Goal: Information Seeking & Learning: Learn about a topic

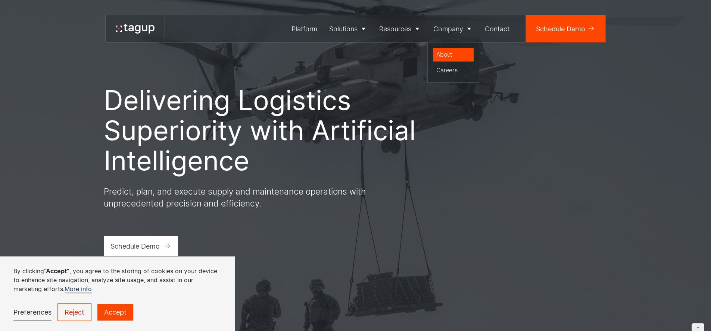
click at [447, 50] on div "About" at bounding box center [453, 54] width 34 height 9
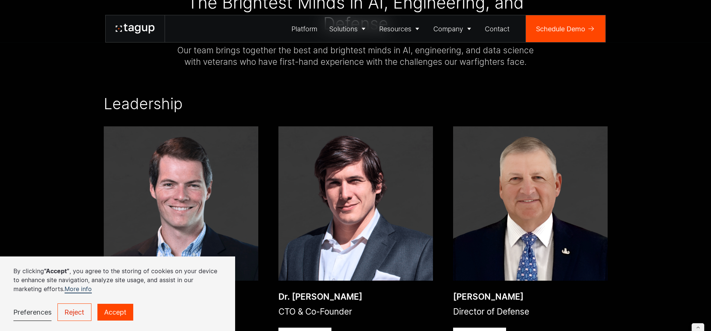
scroll to position [1243, 0]
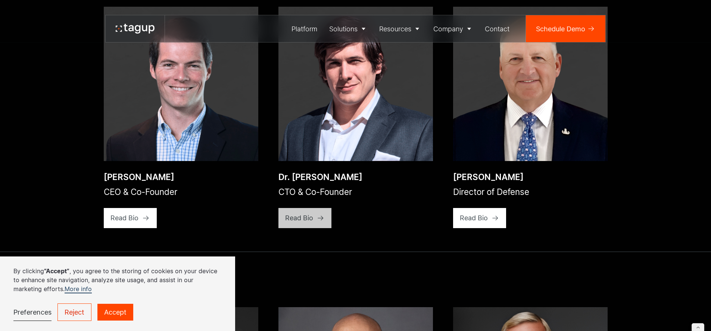
click at [138, 213] on div "Read Bio" at bounding box center [124, 218] width 28 height 10
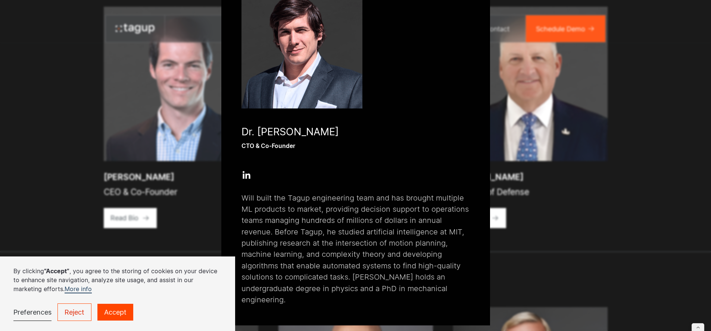
scroll to position [0, 0]
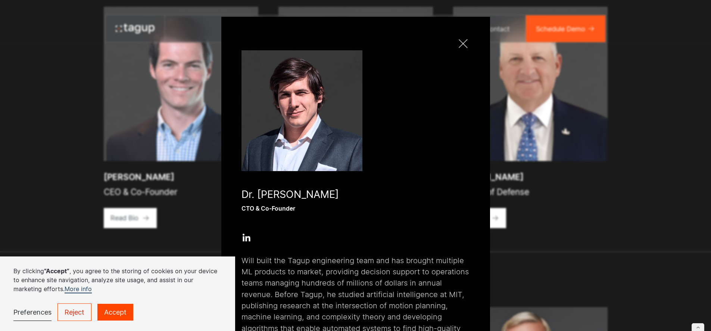
click at [461, 43] on div at bounding box center [463, 43] width 9 height 9
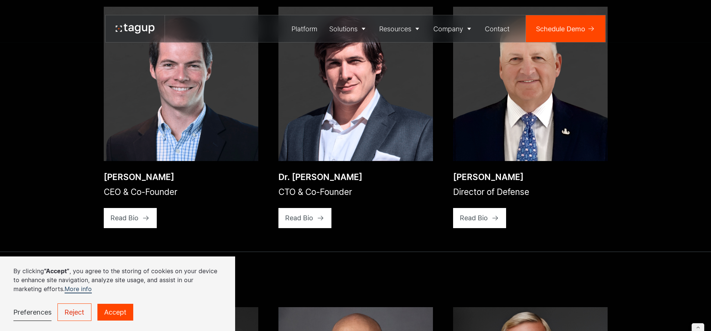
drag, startPoint x: 137, startPoint y: 191, endPoint x: 147, endPoint y: 188, distance: 10.1
click at [137, 213] on div "Read Bio" at bounding box center [124, 218] width 28 height 10
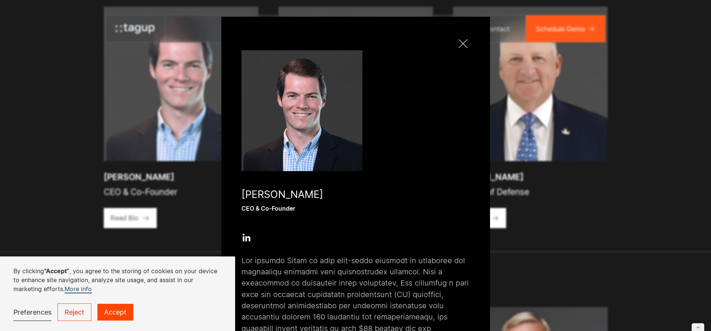
scroll to position [187, 0]
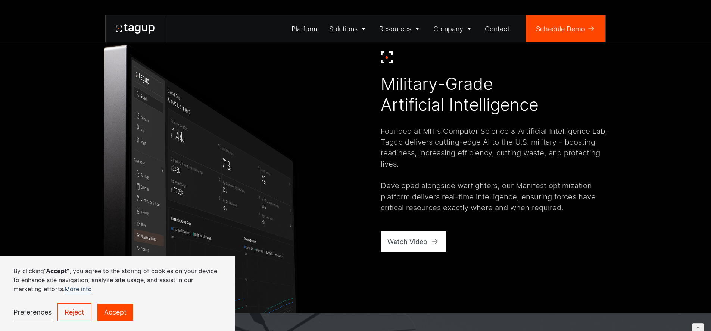
scroll to position [267, 0]
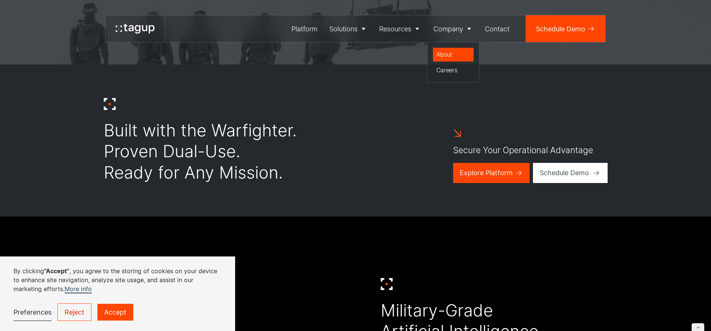
click at [445, 52] on div "About" at bounding box center [453, 54] width 34 height 9
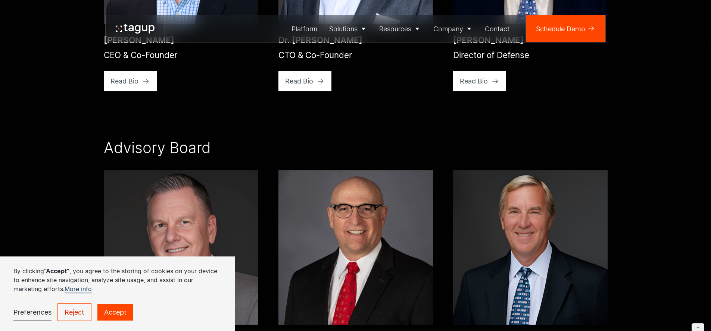
scroll to position [1237, 0]
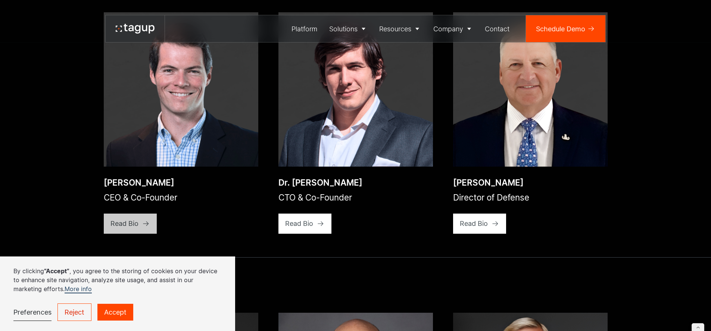
click at [135, 219] on div "Read Bio" at bounding box center [124, 224] width 28 height 10
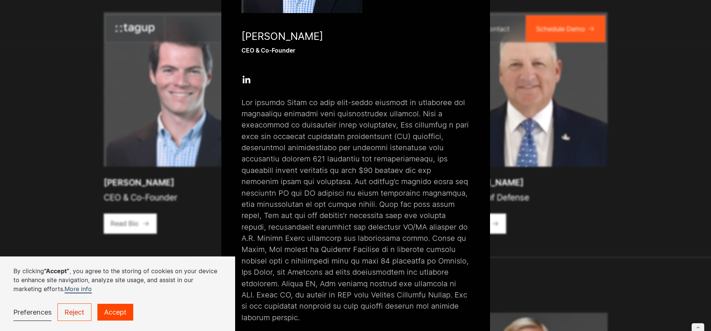
scroll to position [163, 0]
